Goal: Task Accomplishment & Management: Use online tool/utility

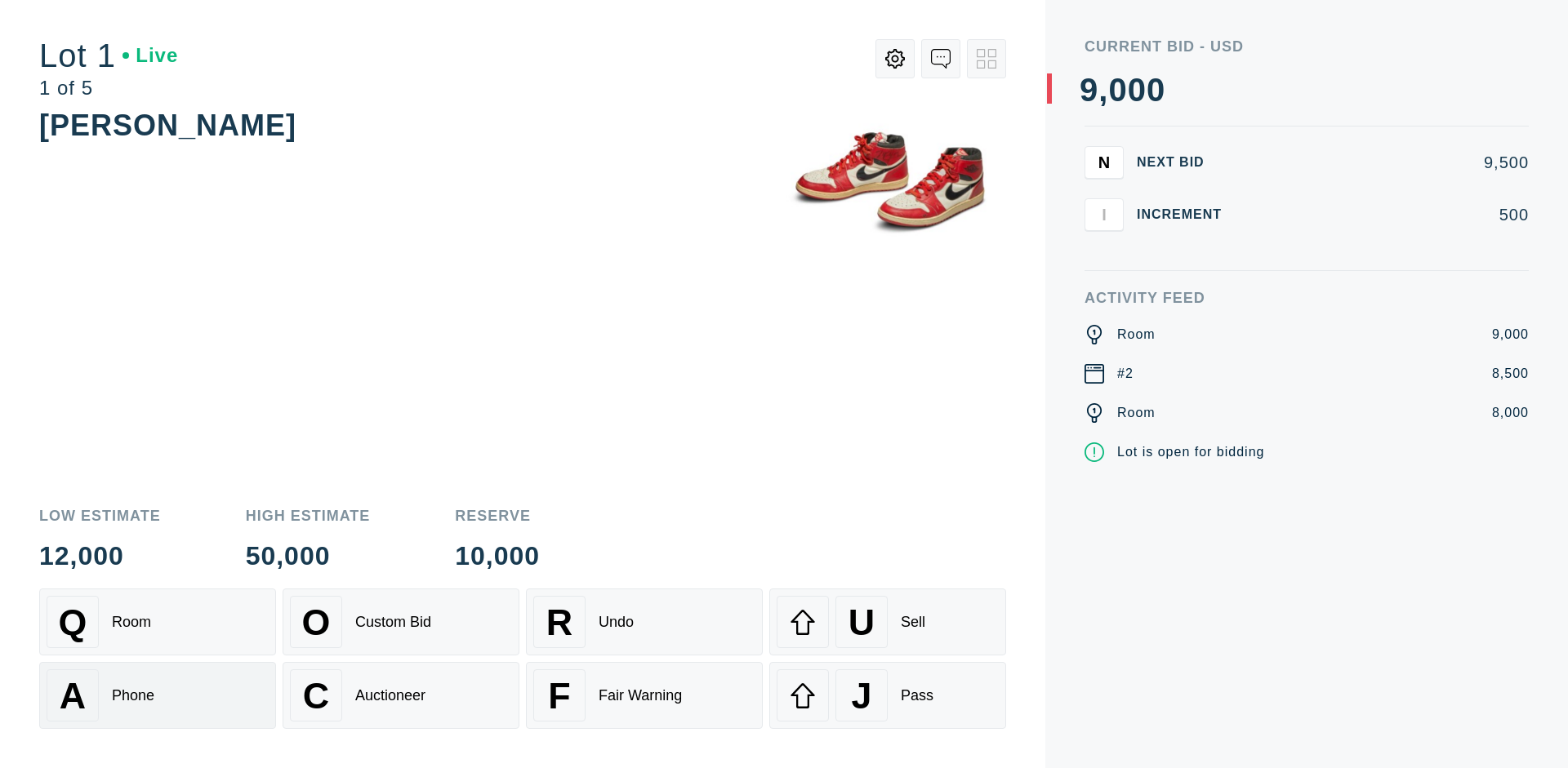
click at [158, 695] on div "A Phone" at bounding box center [157, 696] width 222 height 52
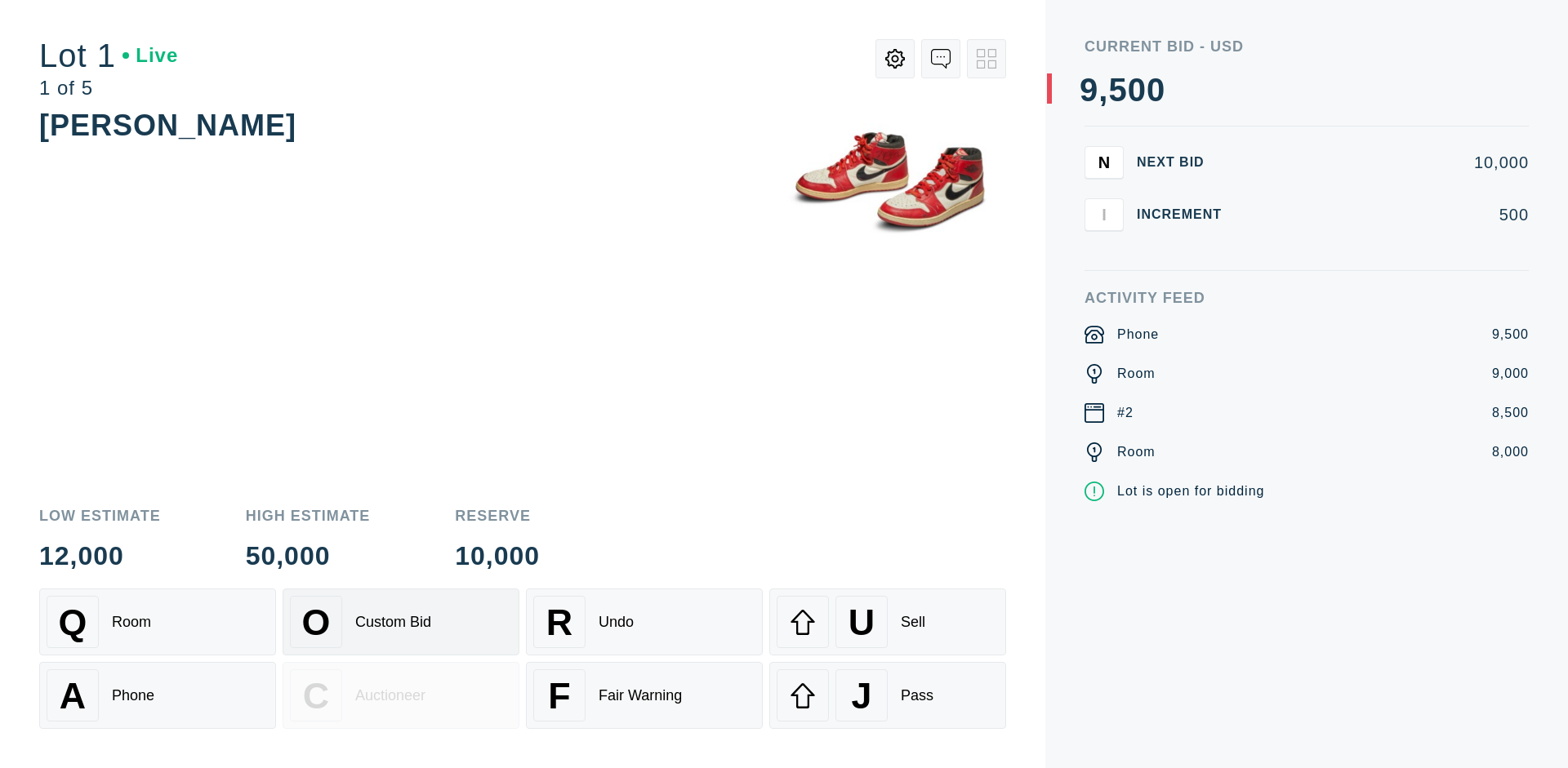
click at [401, 622] on div "Custom Bid" at bounding box center [393, 623] width 76 height 17
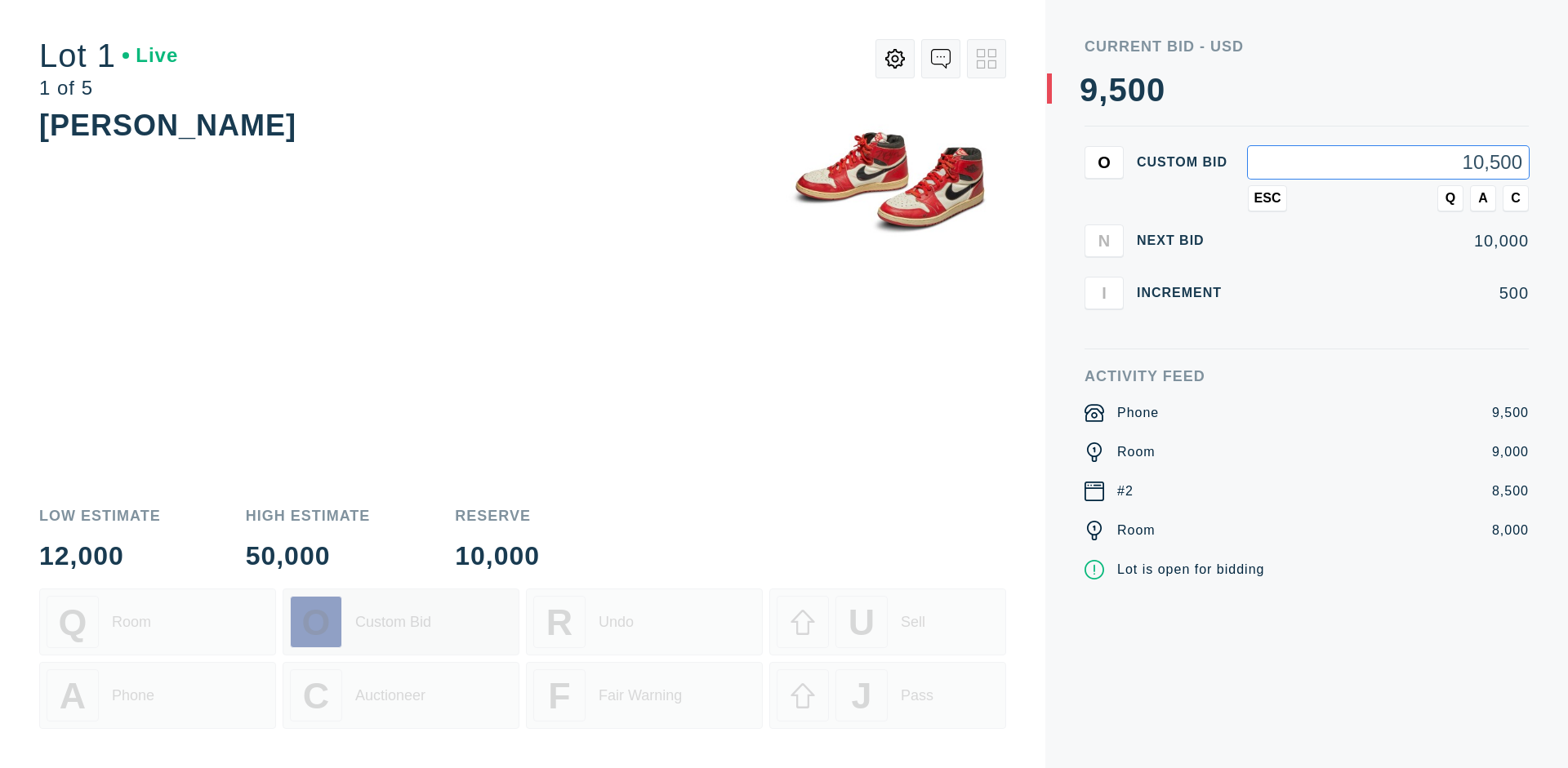
type input "10,500"
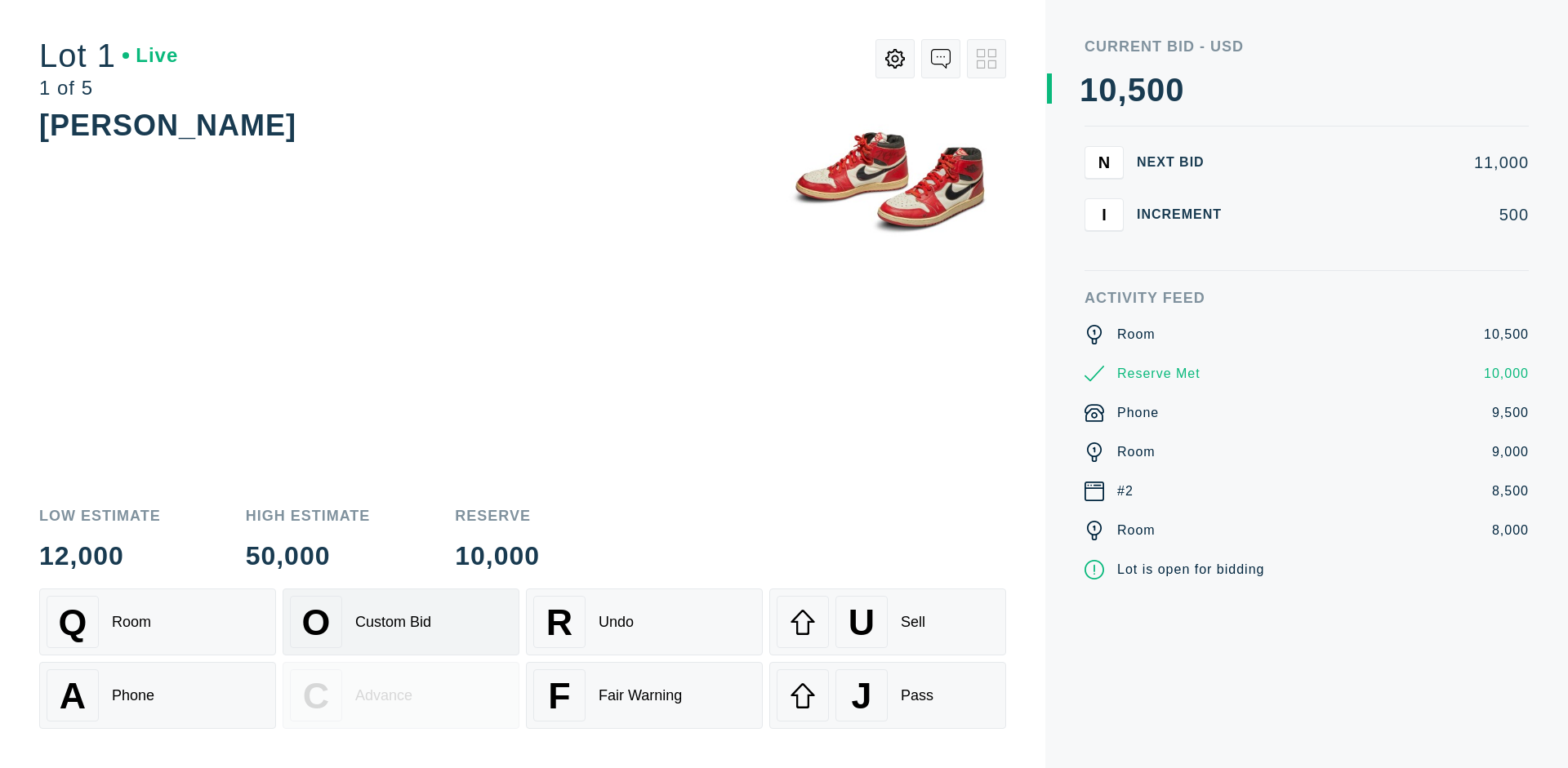
click at [401, 622] on div "Custom Bid" at bounding box center [393, 623] width 76 height 17
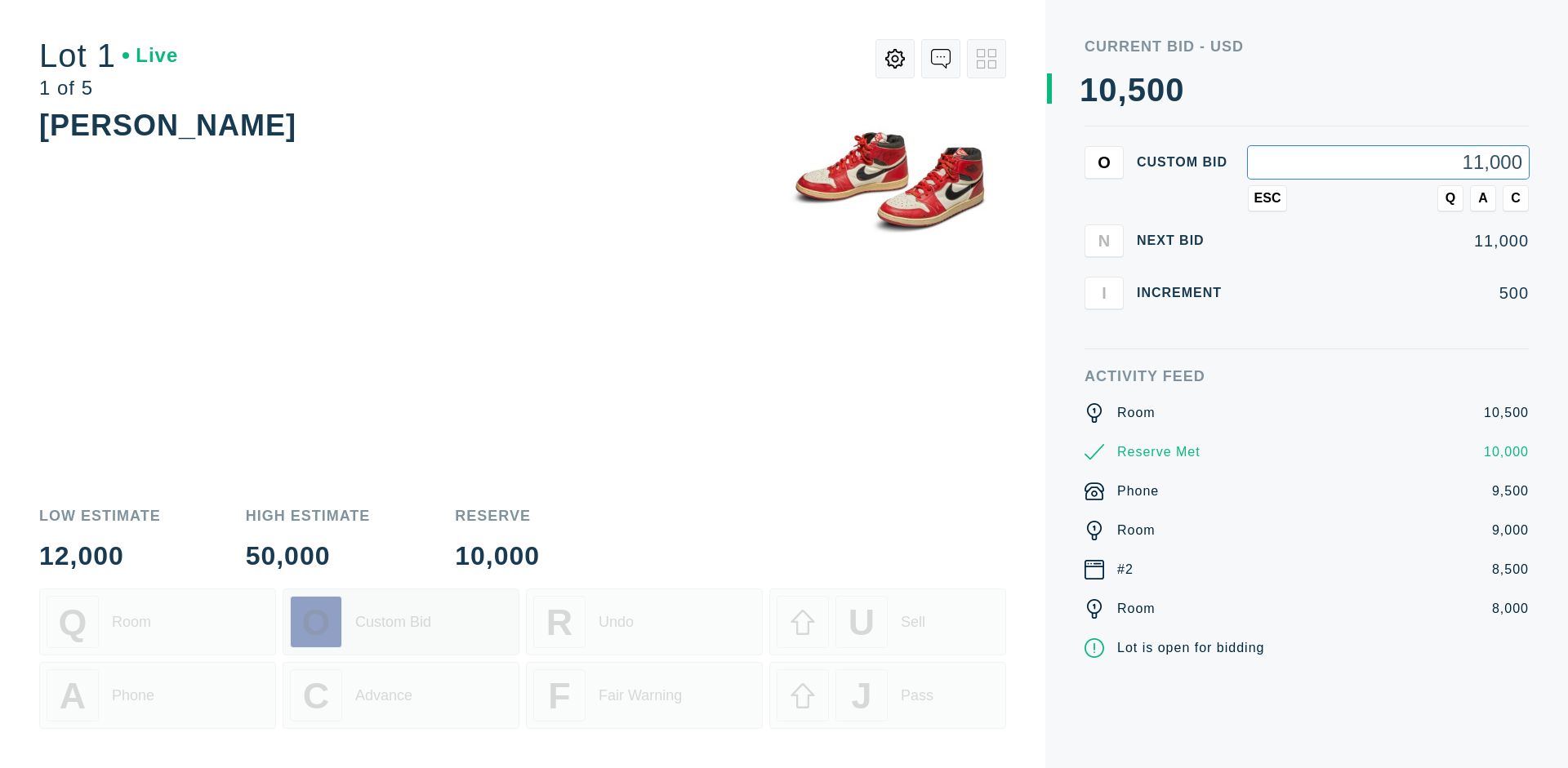
type input "11,000"
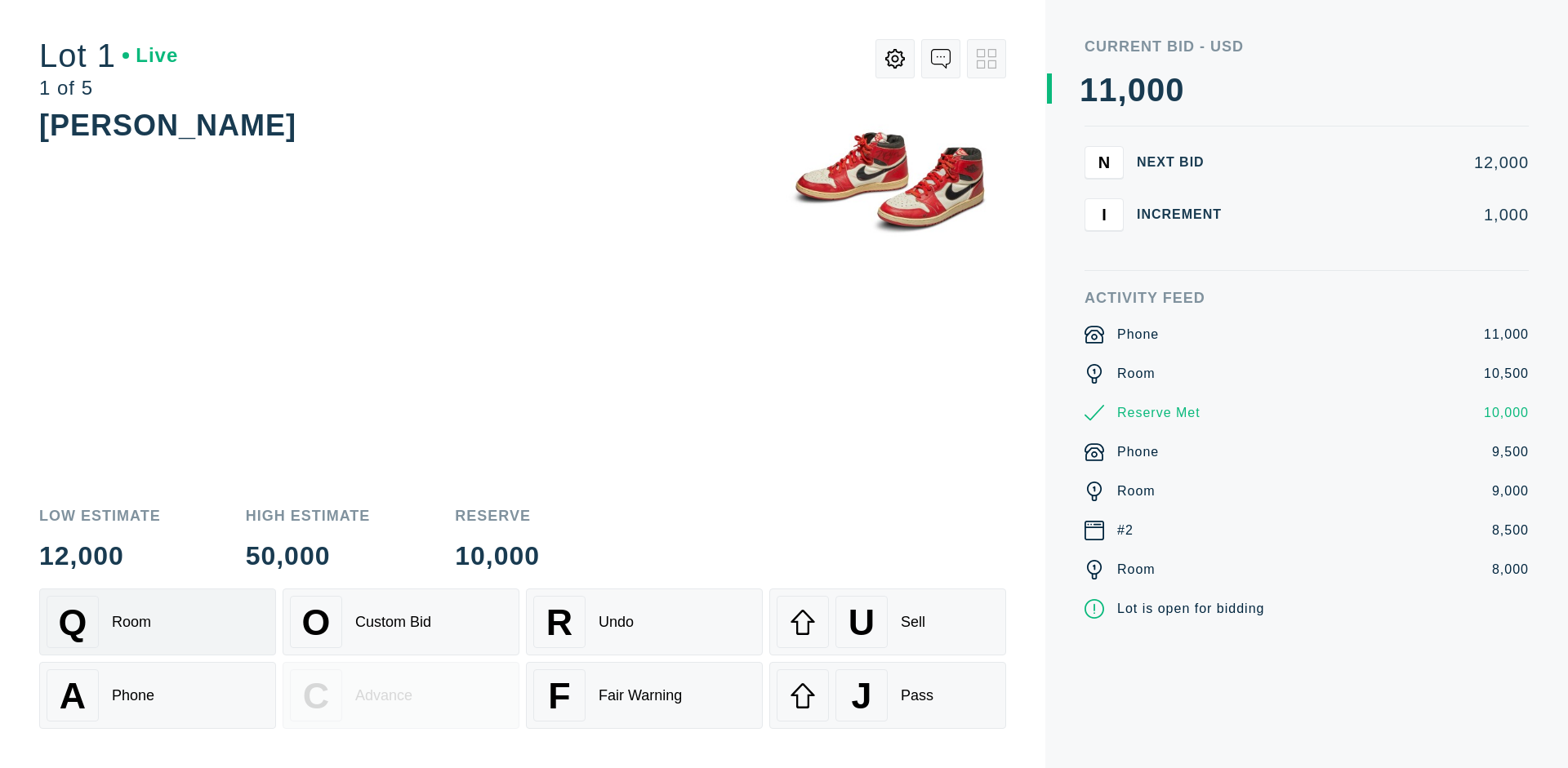
click at [158, 622] on div "Q Room" at bounding box center [157, 623] width 222 height 52
